Goal: Browse casually: Explore the website without a specific task or goal

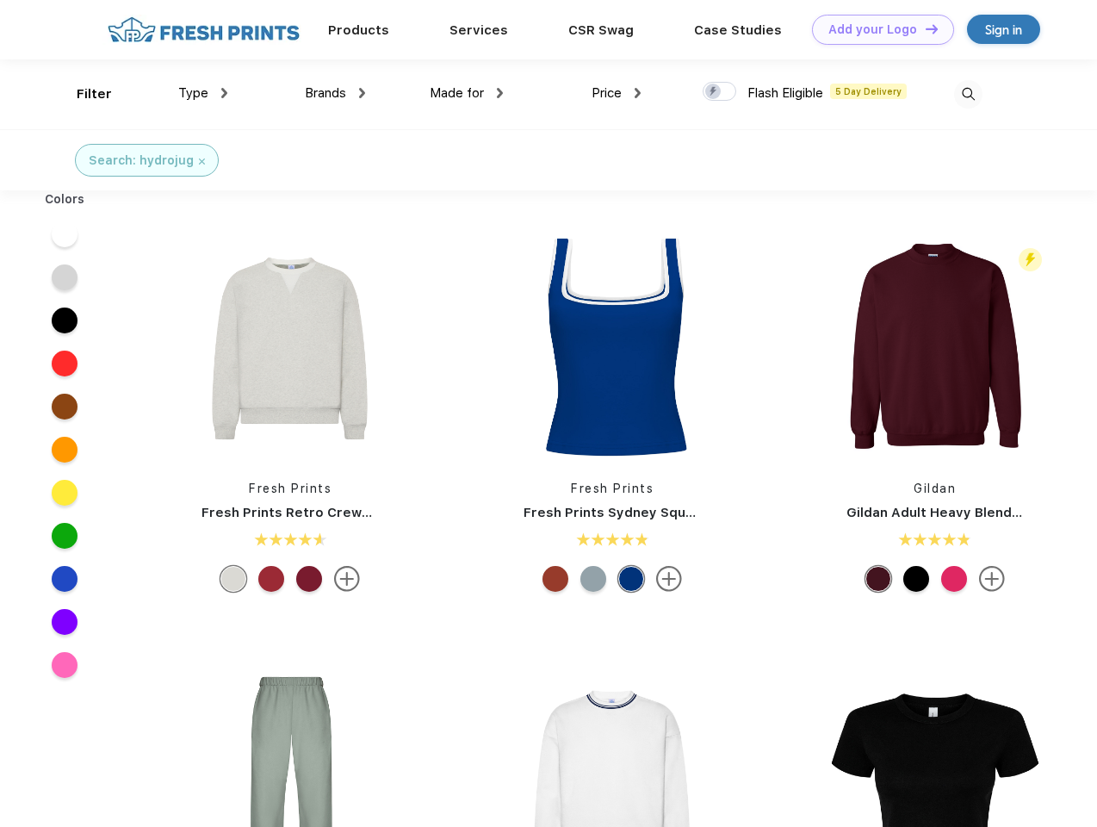
click at [877, 29] on link "Add your Logo Design Tool" at bounding box center [883, 30] width 142 height 30
click at [0, 0] on div "Design Tool" at bounding box center [0, 0] width 0 height 0
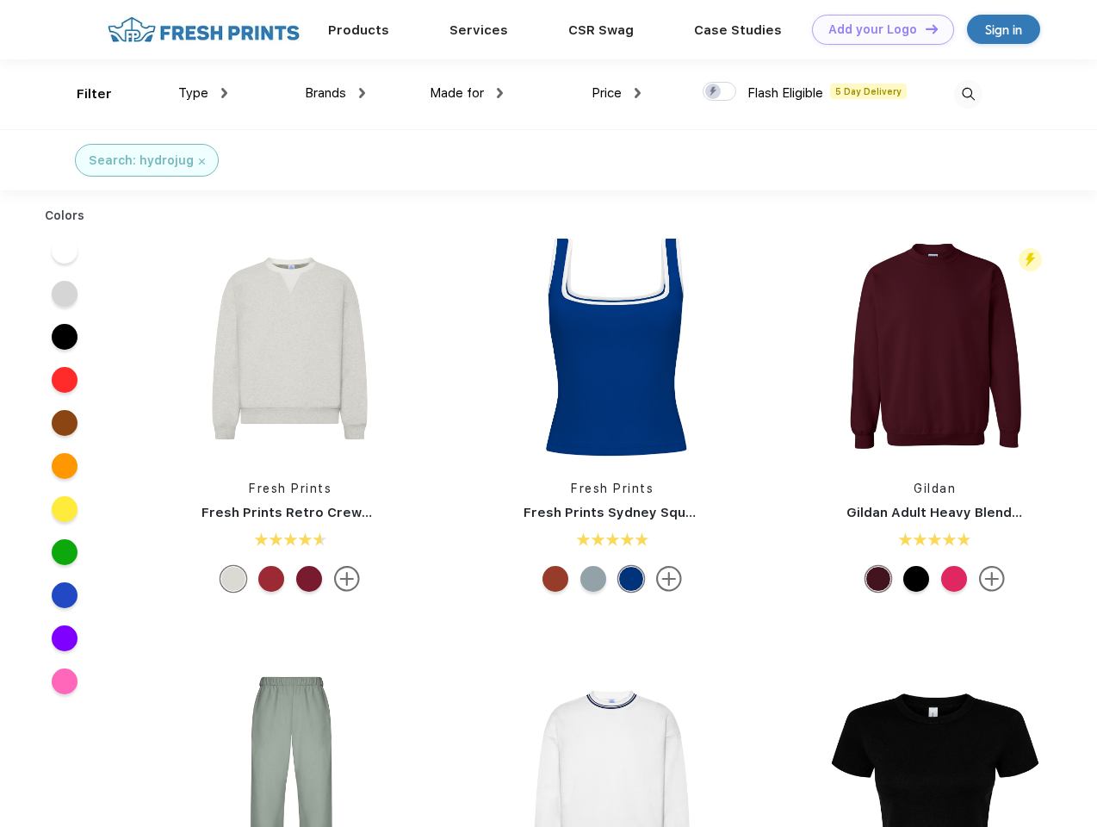
click at [924, 28] on link "Add your Logo Design Tool" at bounding box center [883, 30] width 142 height 30
click at [83, 94] on div "Filter" at bounding box center [94, 94] width 35 height 20
click at [203, 93] on span "Type" at bounding box center [193, 93] width 30 height 16
click at [335, 93] on span "Brands" at bounding box center [325, 93] width 41 height 16
click at [467, 93] on span "Made for" at bounding box center [457, 93] width 54 height 16
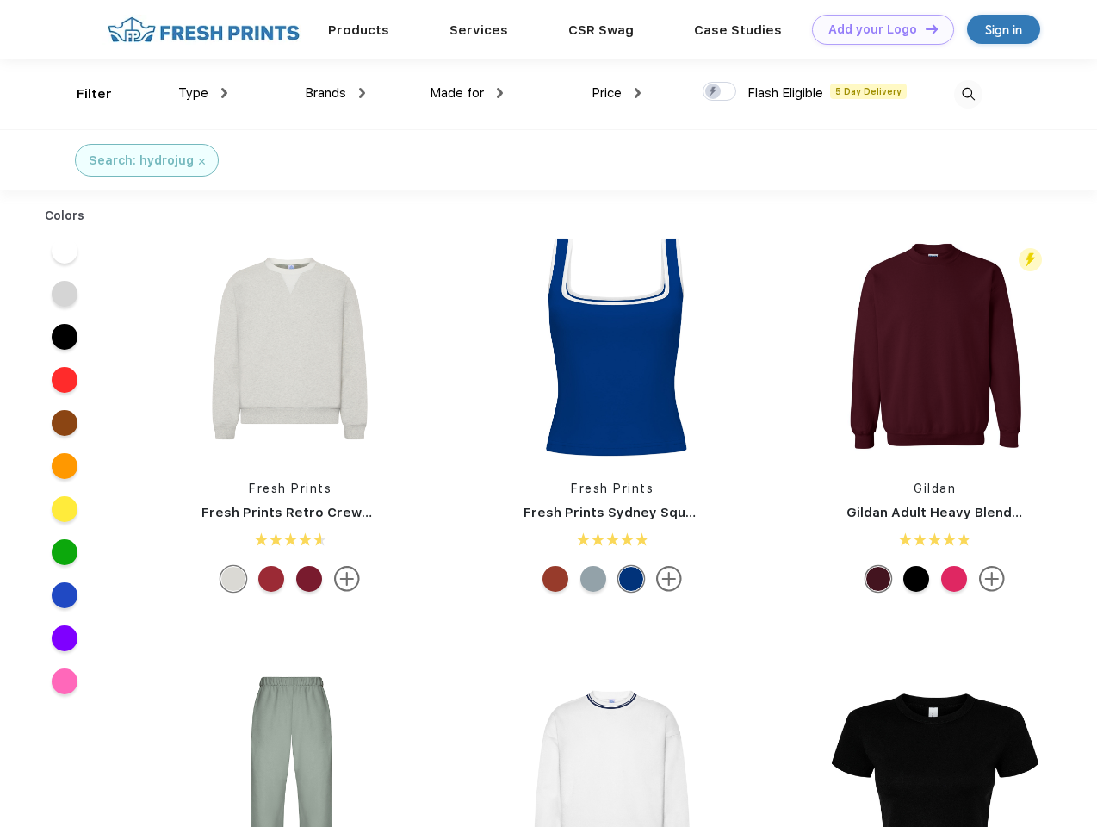
click at [617, 93] on span "Price" at bounding box center [607, 93] width 30 height 16
click at [720, 92] on div at bounding box center [720, 91] width 34 height 19
click at [714, 92] on input "checkbox" at bounding box center [708, 86] width 11 height 11
click at [968, 94] on img at bounding box center [968, 94] width 28 height 28
